Goal: Transaction & Acquisition: Purchase product/service

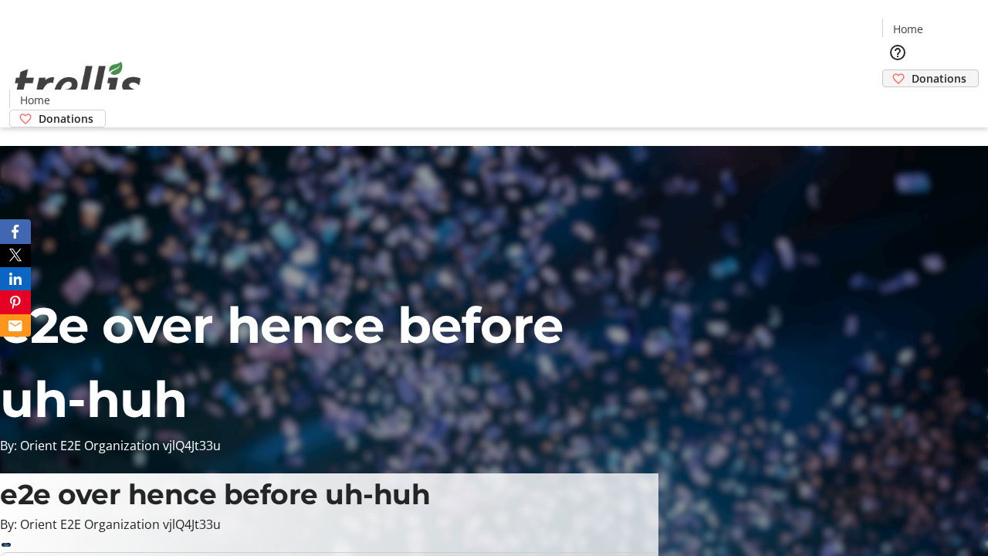
click at [912, 70] on span "Donations" at bounding box center [939, 78] width 55 height 16
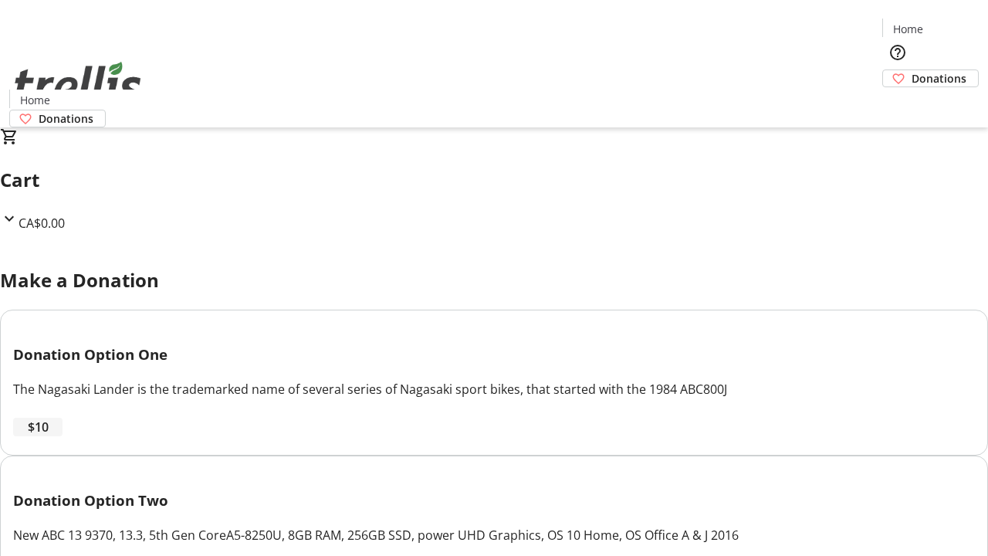
click at [49, 436] on span "$10" at bounding box center [38, 427] width 21 height 19
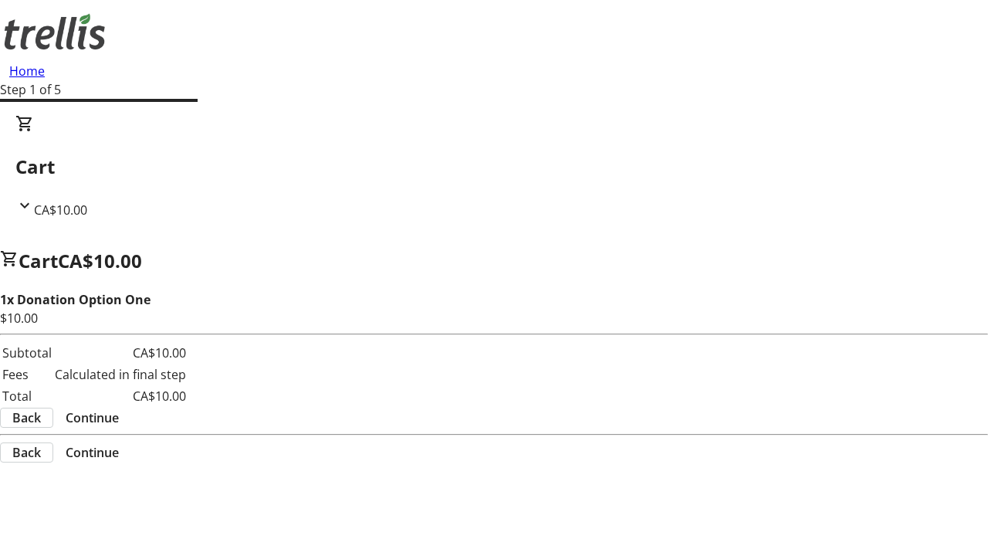
select select "CA"
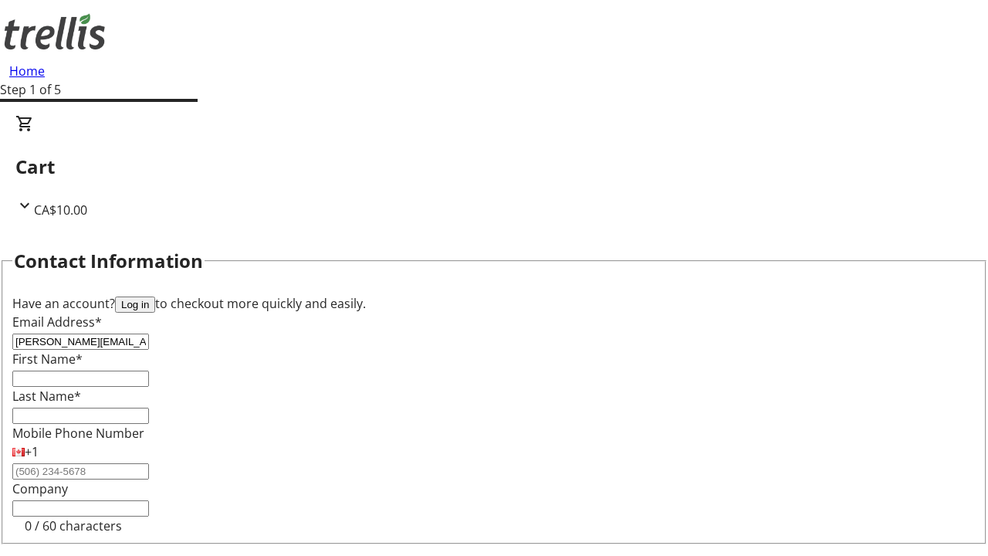
type input "[PERSON_NAME][EMAIL_ADDRESS][DOMAIN_NAME]"
type input "[PERSON_NAME]"
type input "[STREET_ADDRESS][PERSON_NAME]"
type input "Kelowna"
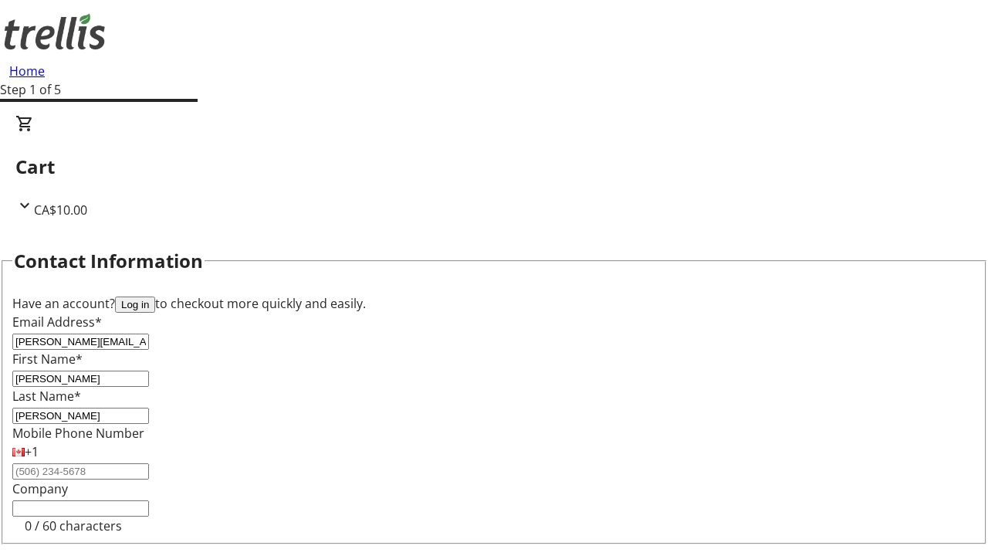
select select "BC"
type input "Kelowna"
type input "V1Y 0C2"
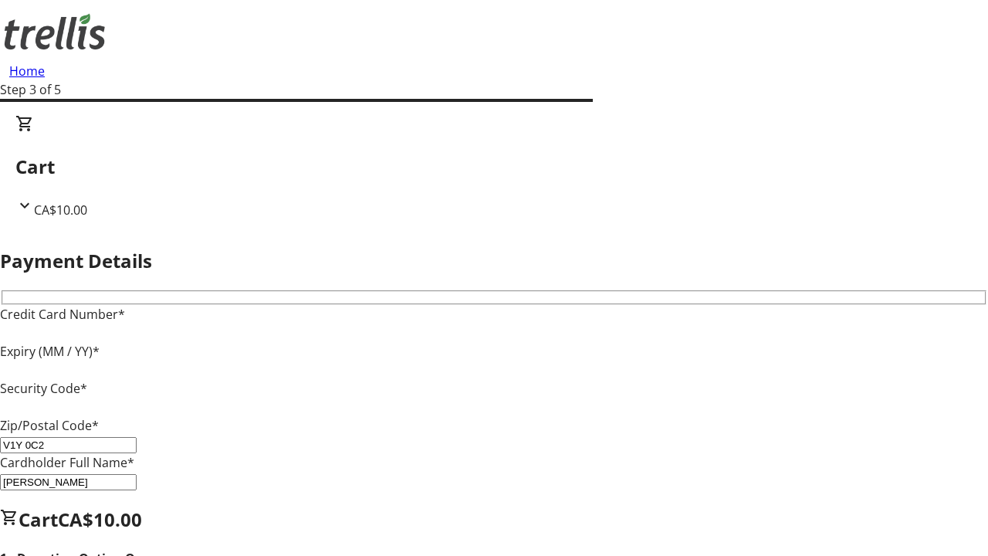
type input "V1Y 0C2"
